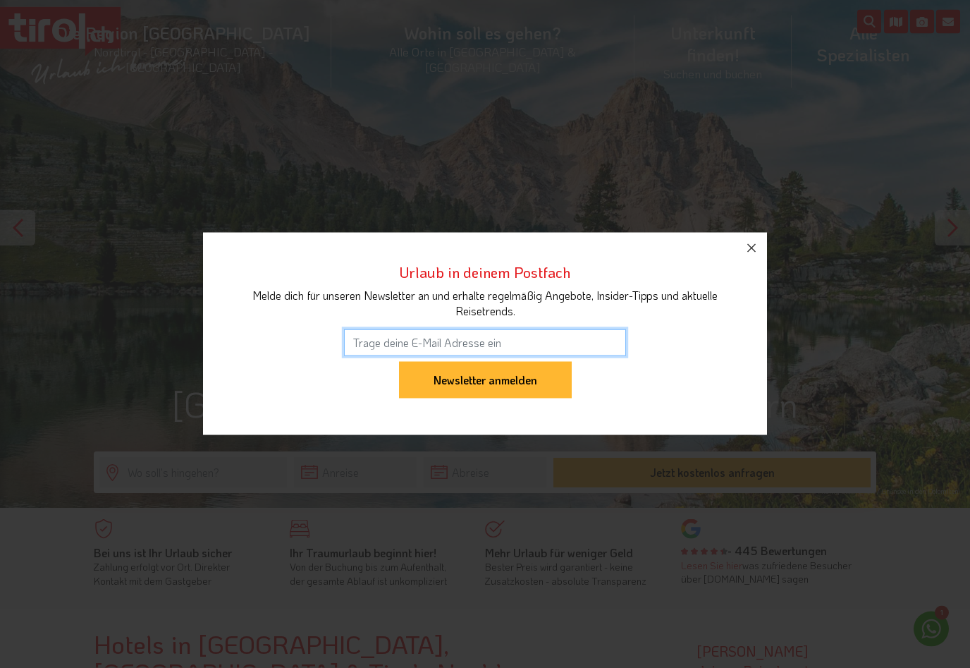
scroll to position [87, 0]
click at [752, 257] on icon "button" at bounding box center [751, 248] width 17 height 17
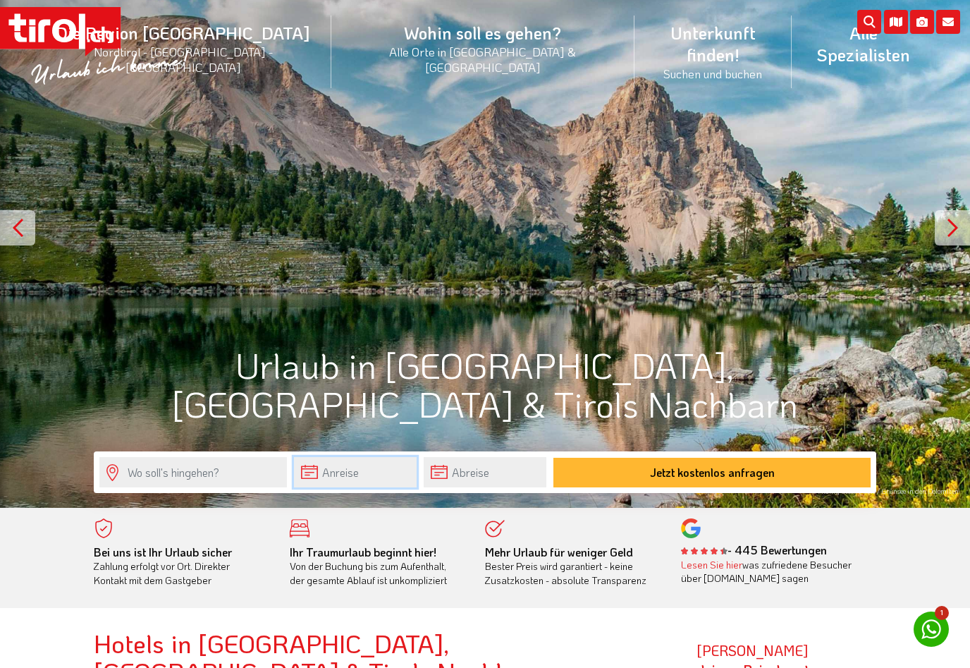
click at [346, 468] on input "text" at bounding box center [355, 472] width 123 height 30
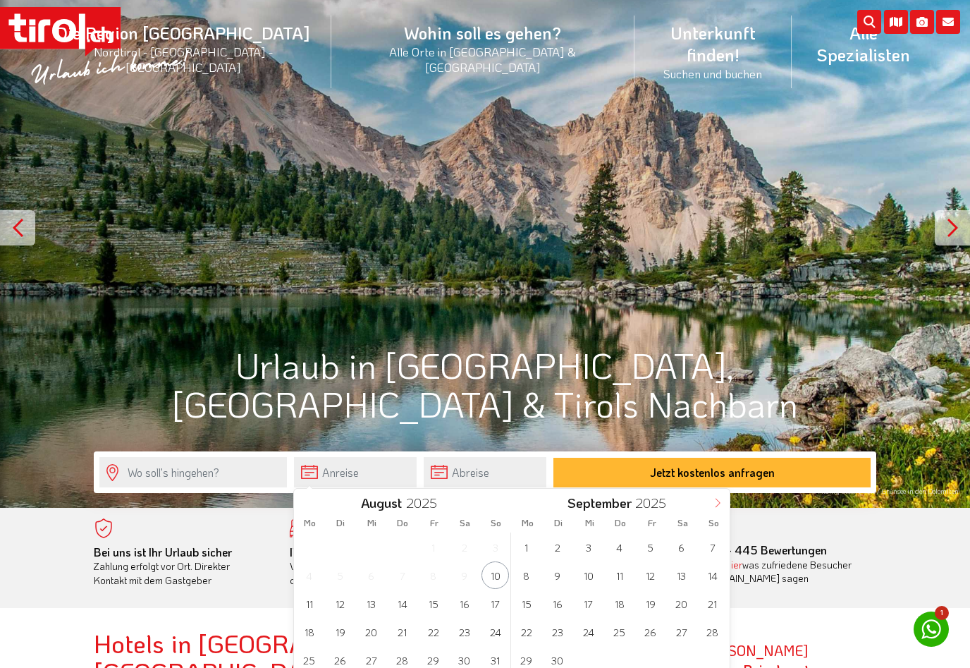
click at [716, 503] on icon at bounding box center [718, 503] width 10 height 10
type input "2026"
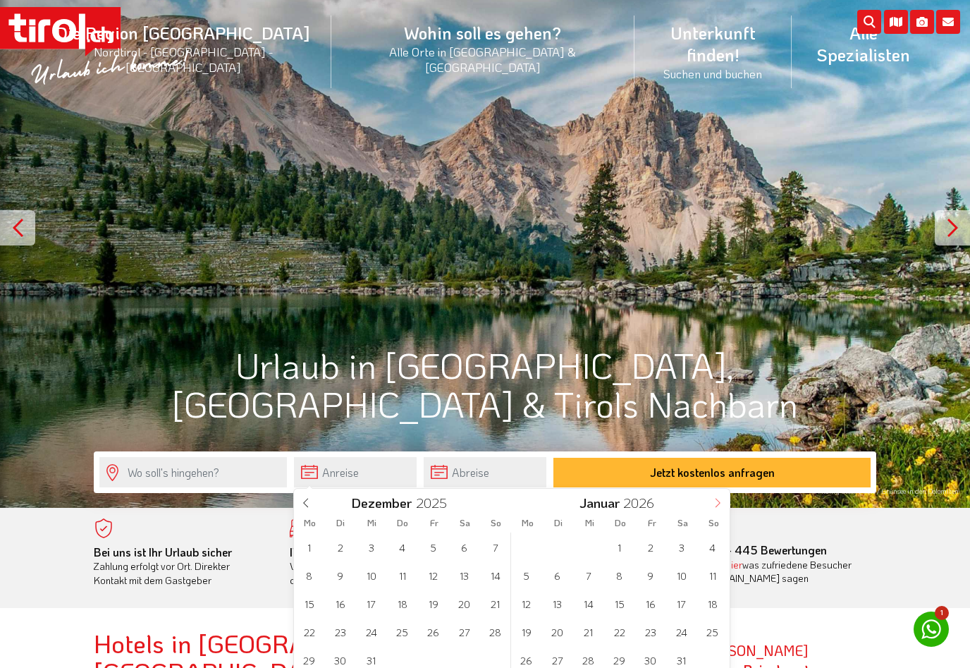
click at [716, 503] on icon at bounding box center [718, 503] width 10 height 10
type input "2026"
click at [716, 503] on icon at bounding box center [718, 503] width 10 height 10
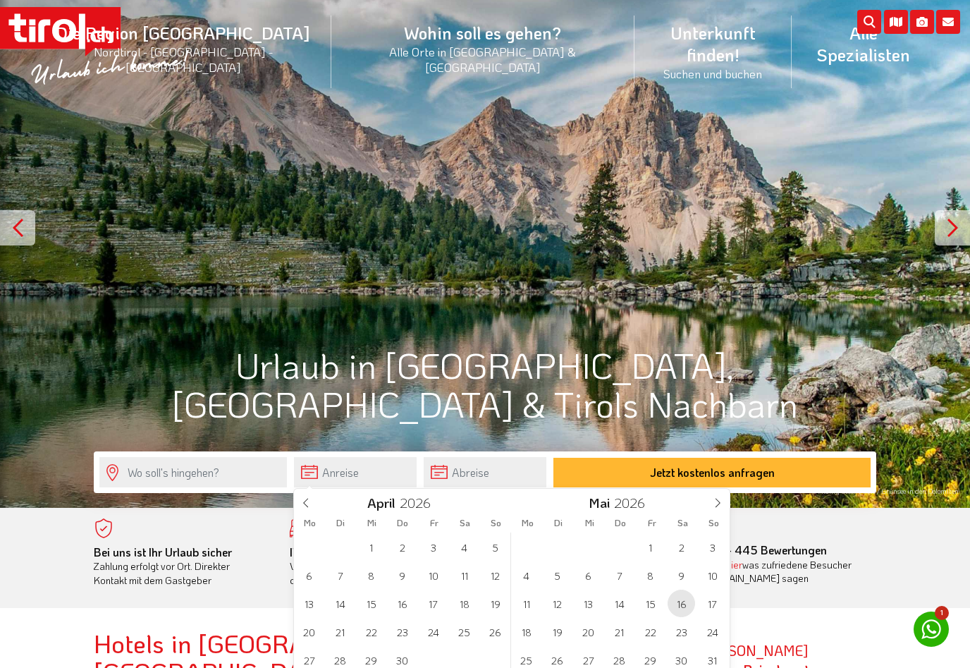
click at [681, 606] on span "16" at bounding box center [681, 602] width 27 height 27
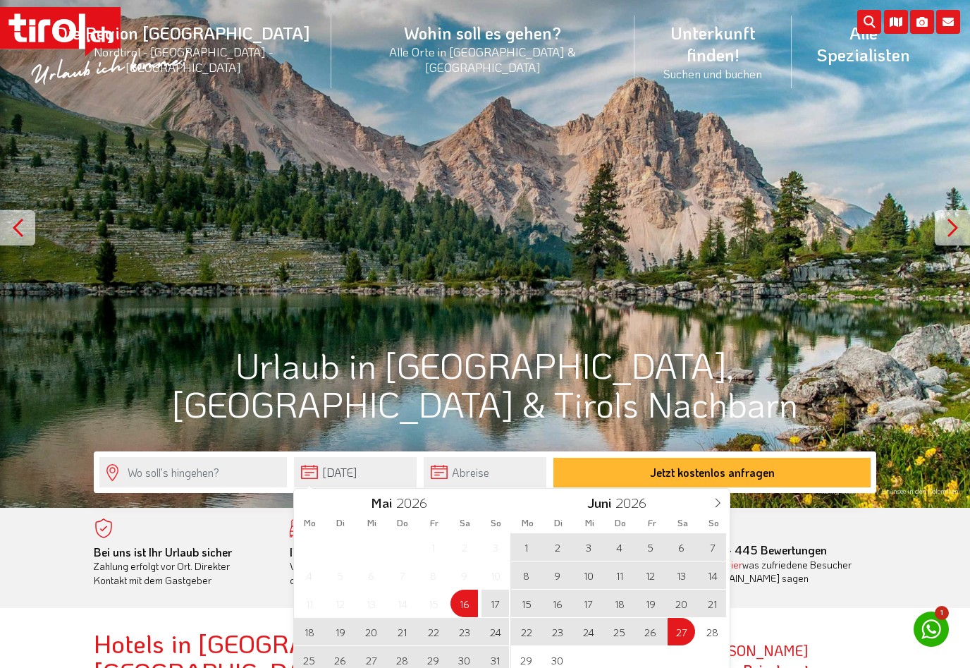
click at [680, 626] on span "27" at bounding box center [681, 631] width 27 height 27
type input "[DATE]"
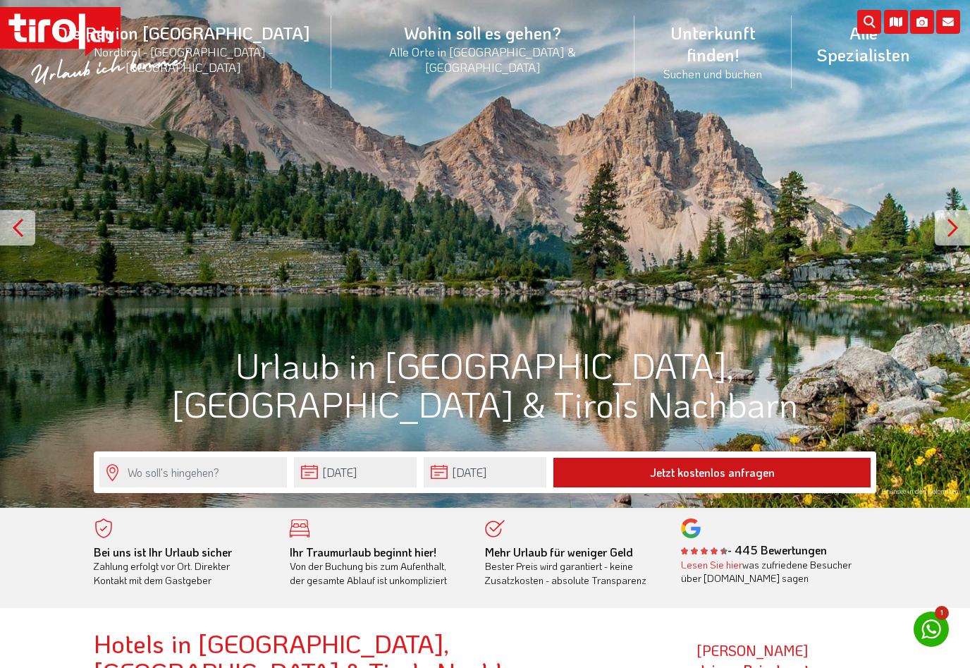
click at [675, 479] on button "Jetzt kostenlos anfragen" at bounding box center [711, 473] width 317 height 30
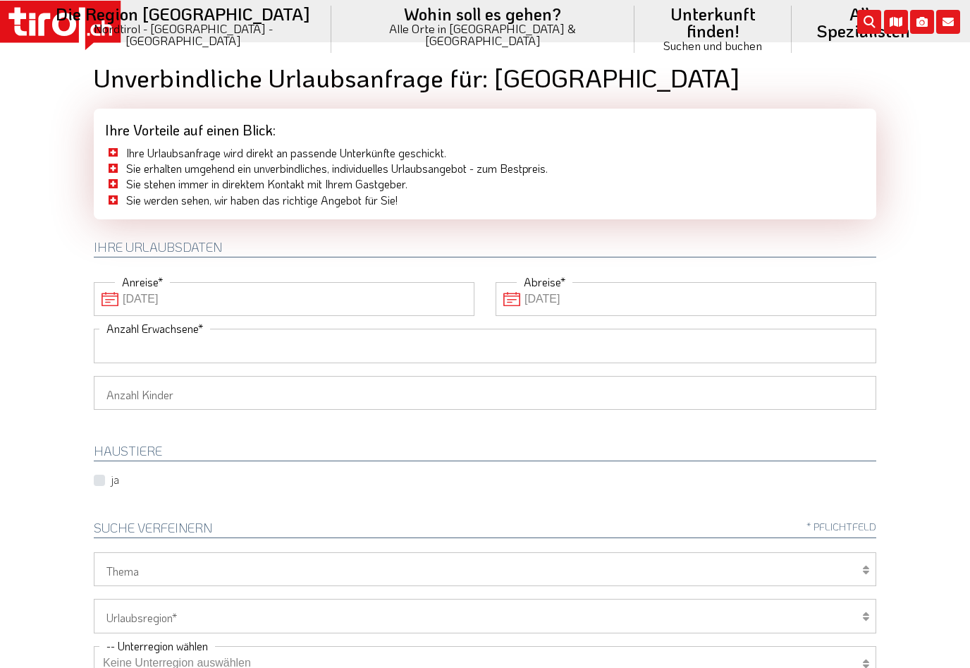
click at [456, 348] on input "Anzahl Erwachsene" at bounding box center [485, 346] width 782 height 34
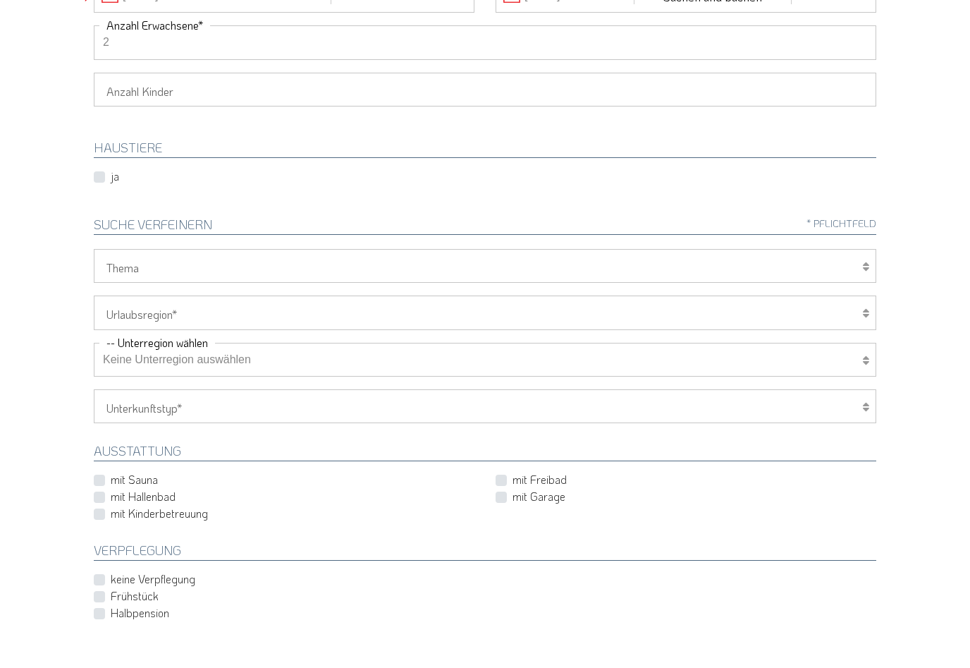
scroll to position [264, 0]
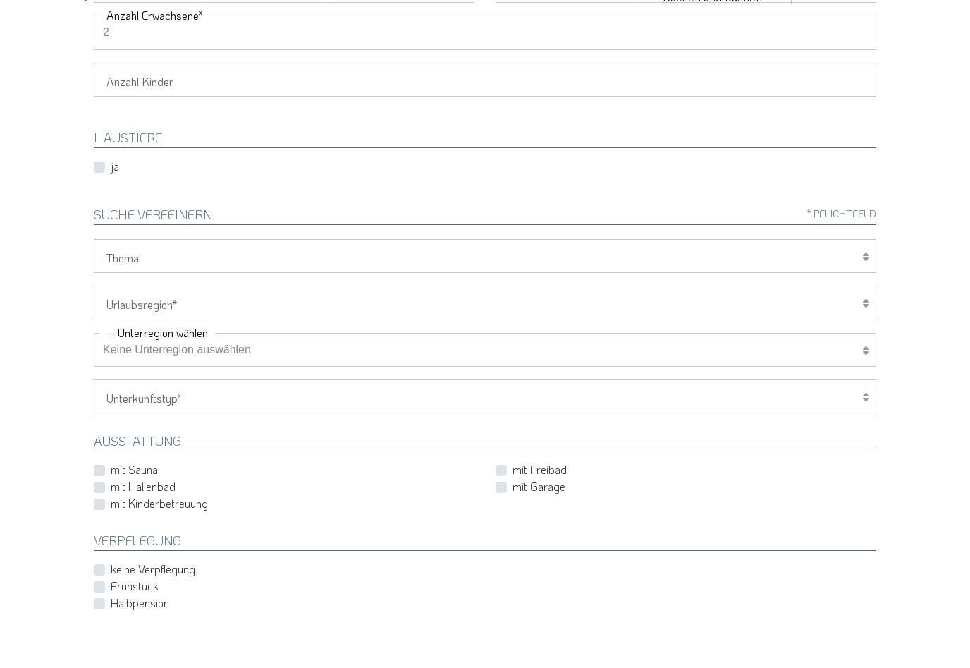
type input "2"
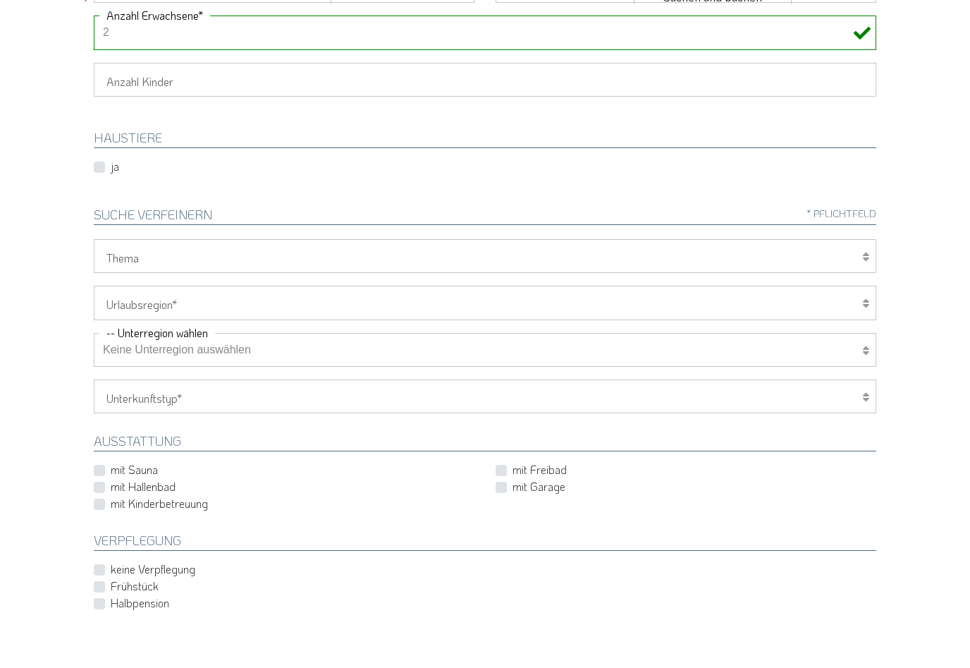
click at [868, 300] on icon at bounding box center [865, 305] width 7 height 11
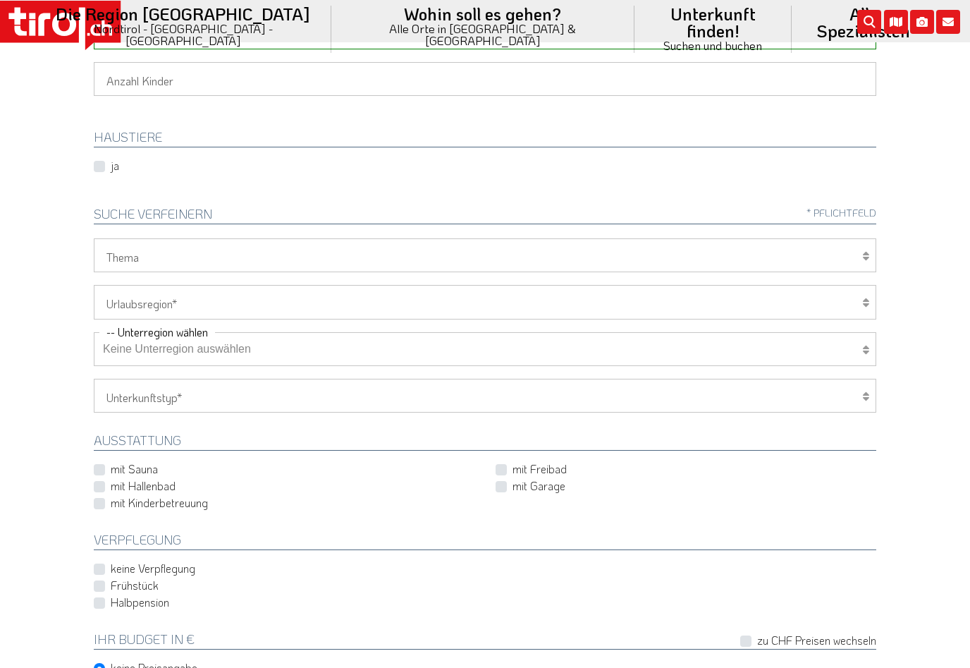
click at [864, 251] on icon at bounding box center [865, 255] width 7 height 11
select select "7094"
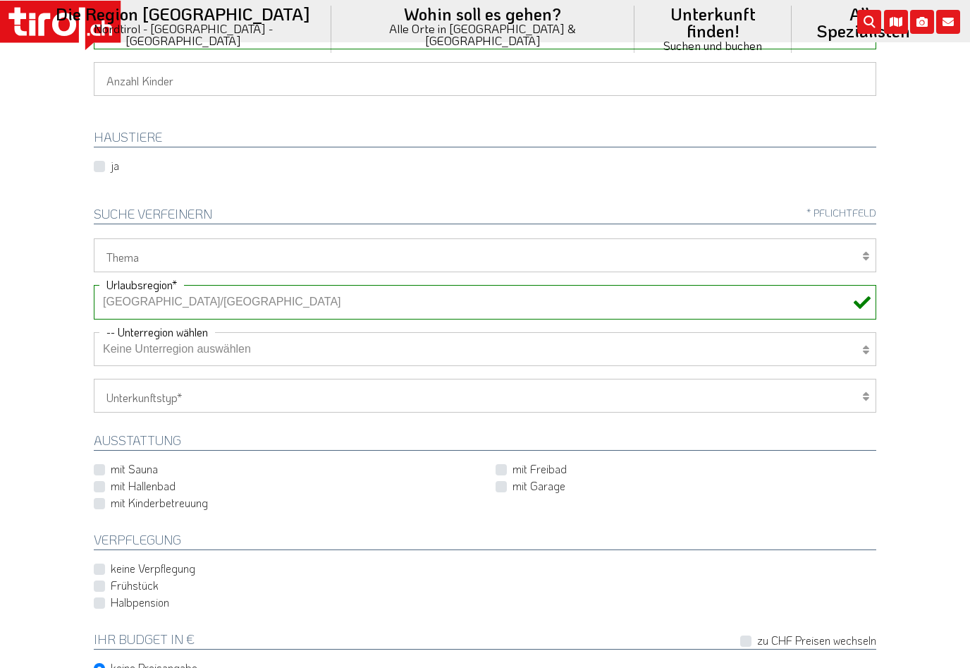
select select "7173"
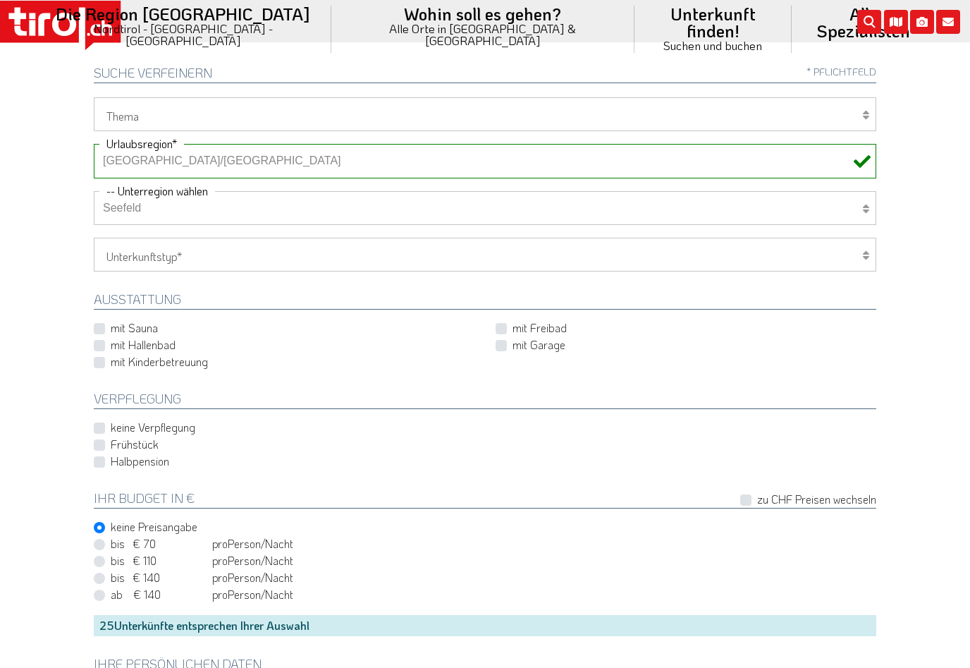
scroll to position [460, 0]
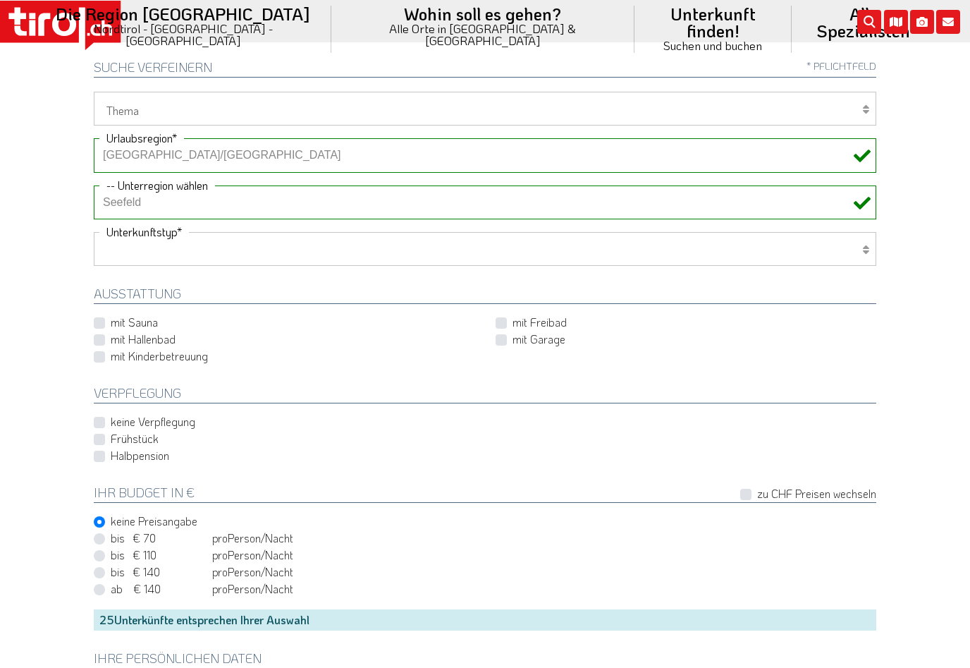
select select "1_4-5"
click at [512, 338] on label "mit Garage" at bounding box center [538, 339] width 53 height 16
click at [498, 338] on input "mit Garage" at bounding box center [688, 339] width 381 height 9
checkbox input "true"
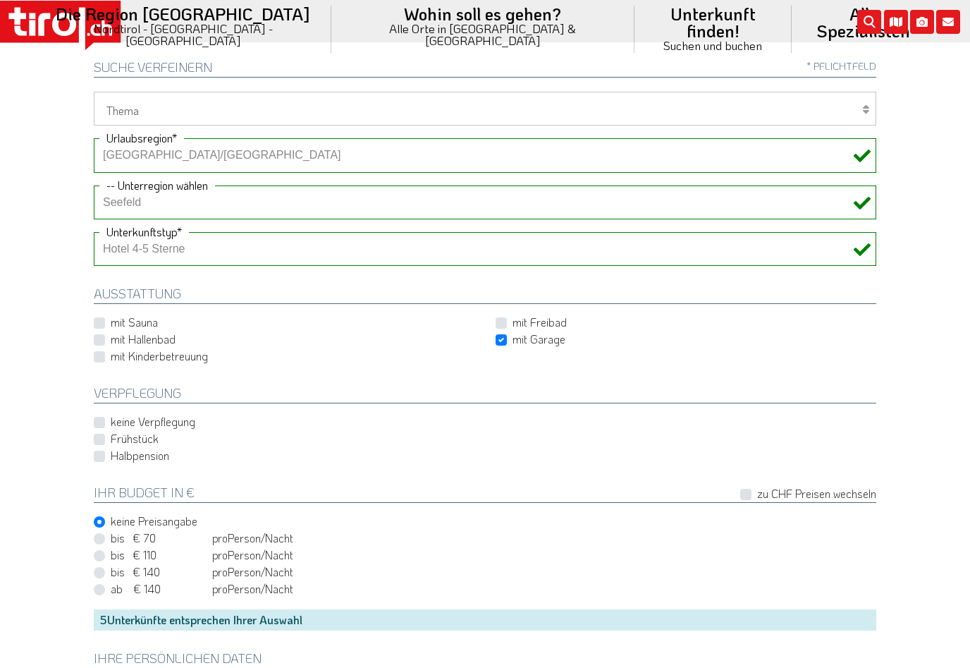
click at [512, 321] on label "mit Freibad" at bounding box center [539, 322] width 54 height 16
click at [500, 321] on input "mit Freibad" at bounding box center [688, 322] width 381 height 9
checkbox input "true"
click at [111, 451] on label "Halbpension" at bounding box center [140, 456] width 59 height 16
click at [97, 451] on input "Halbpension" at bounding box center [488, 455] width 782 height 9
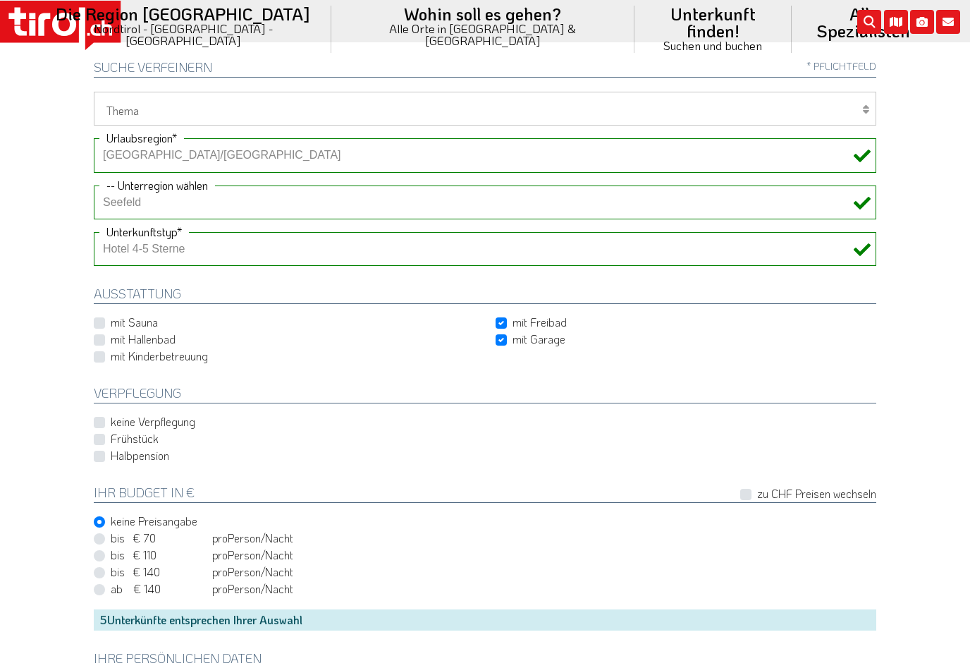
checkbox input "true"
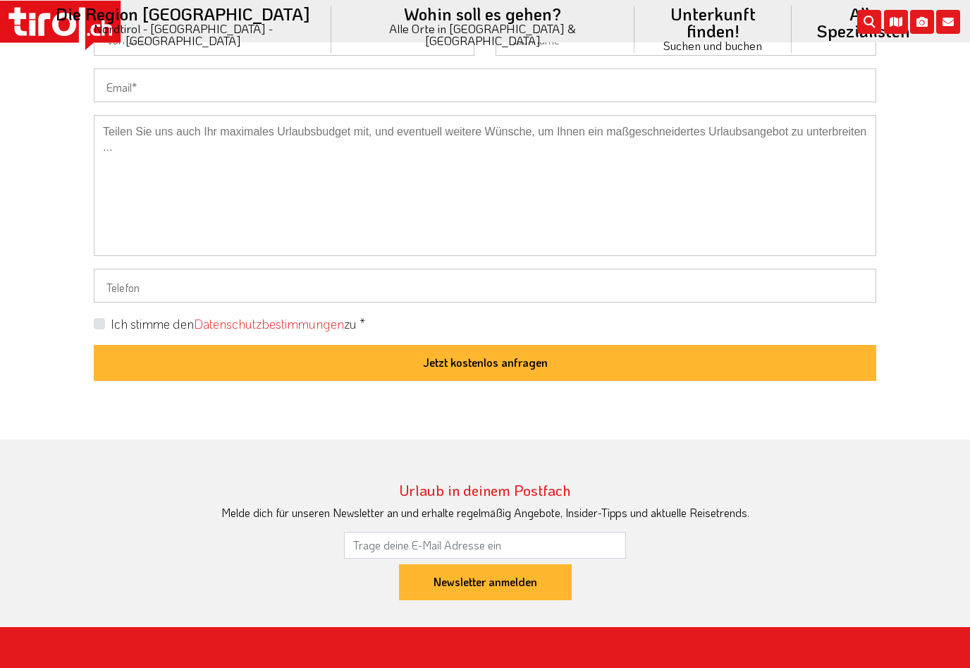
scroll to position [1183, 0]
